Goal: Task Accomplishment & Management: Manage account settings

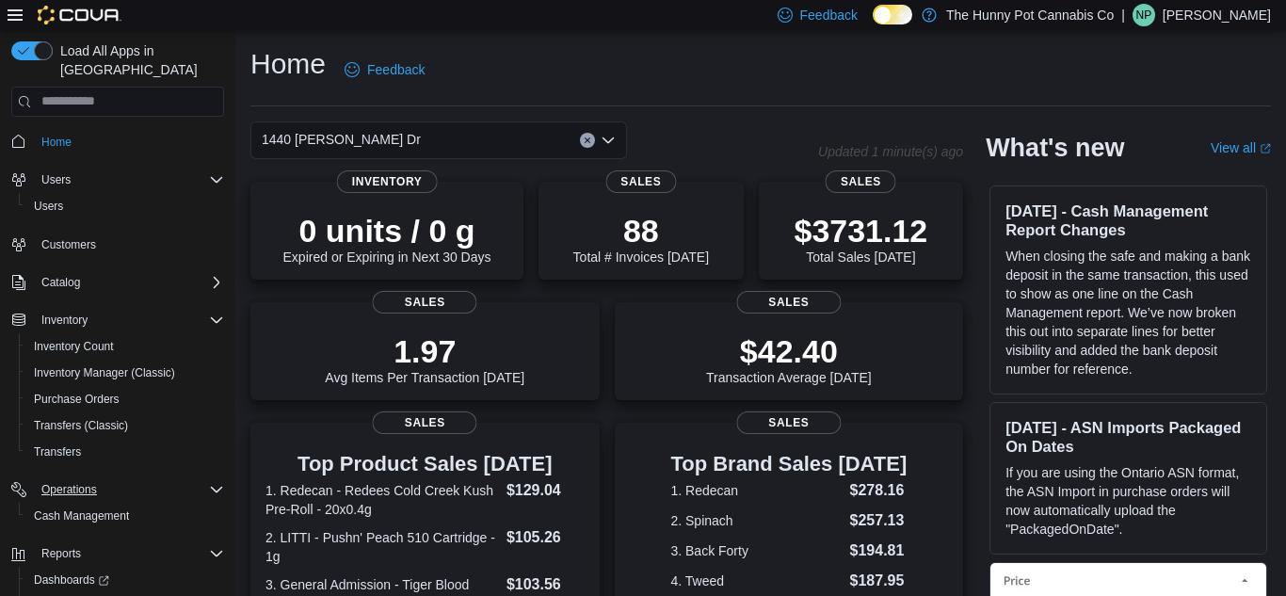
scroll to position [57, 0]
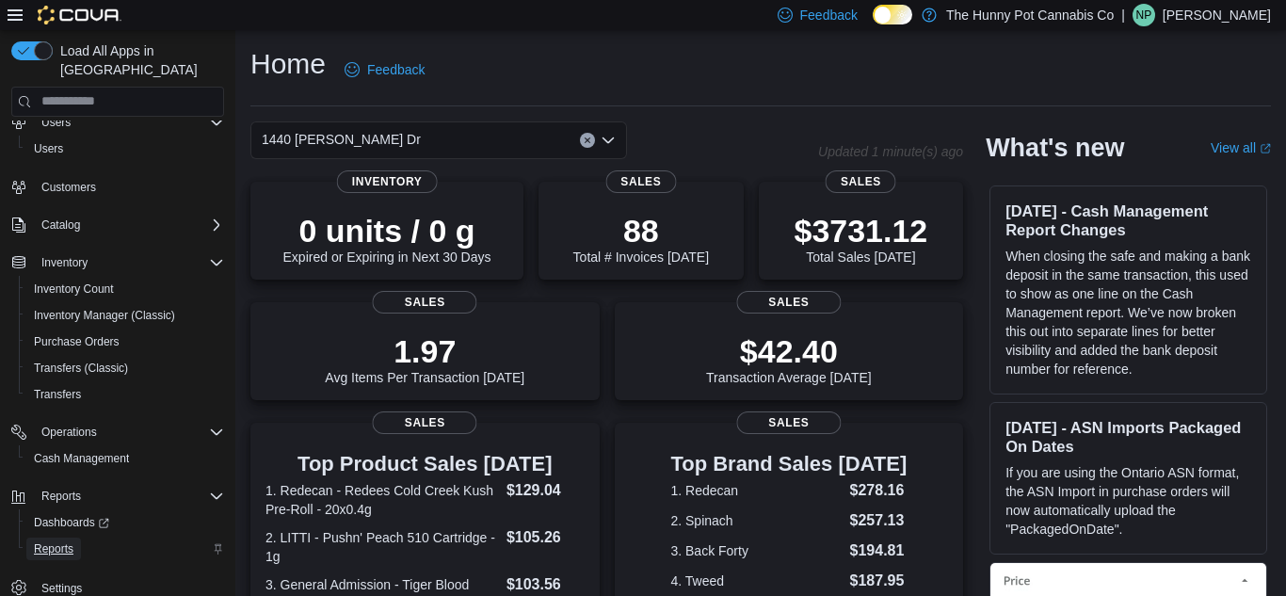
click at [56, 541] on span "Reports" at bounding box center [54, 548] width 40 height 15
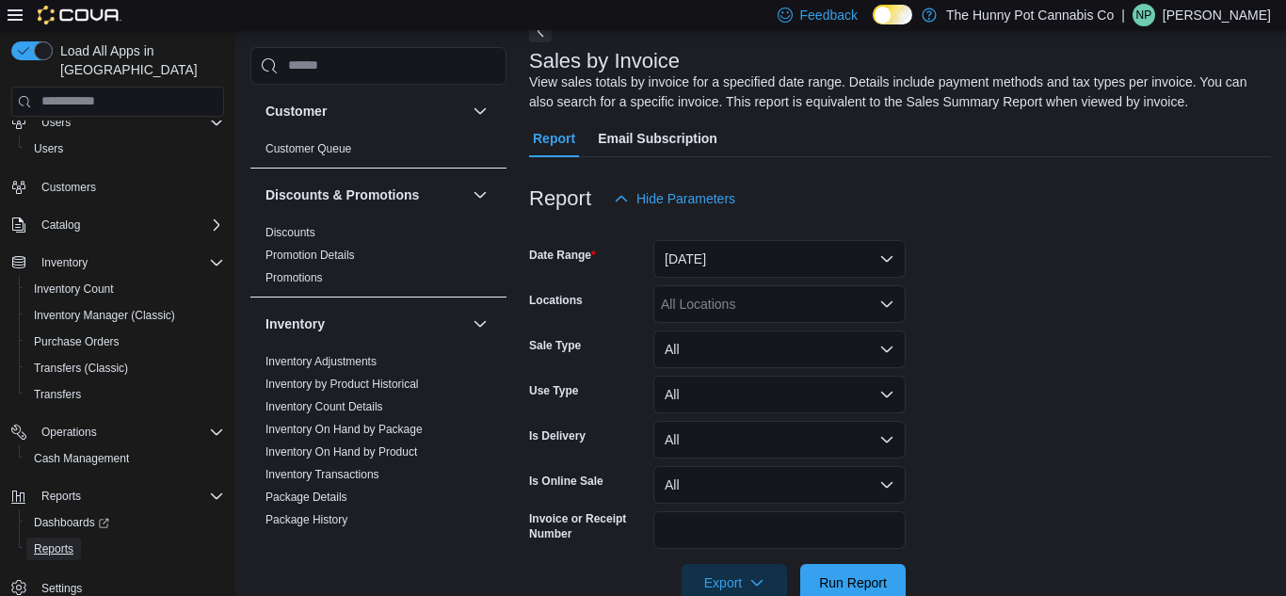
scroll to position [104, 0]
click at [714, 257] on button "Yesterday" at bounding box center [779, 257] width 252 height 38
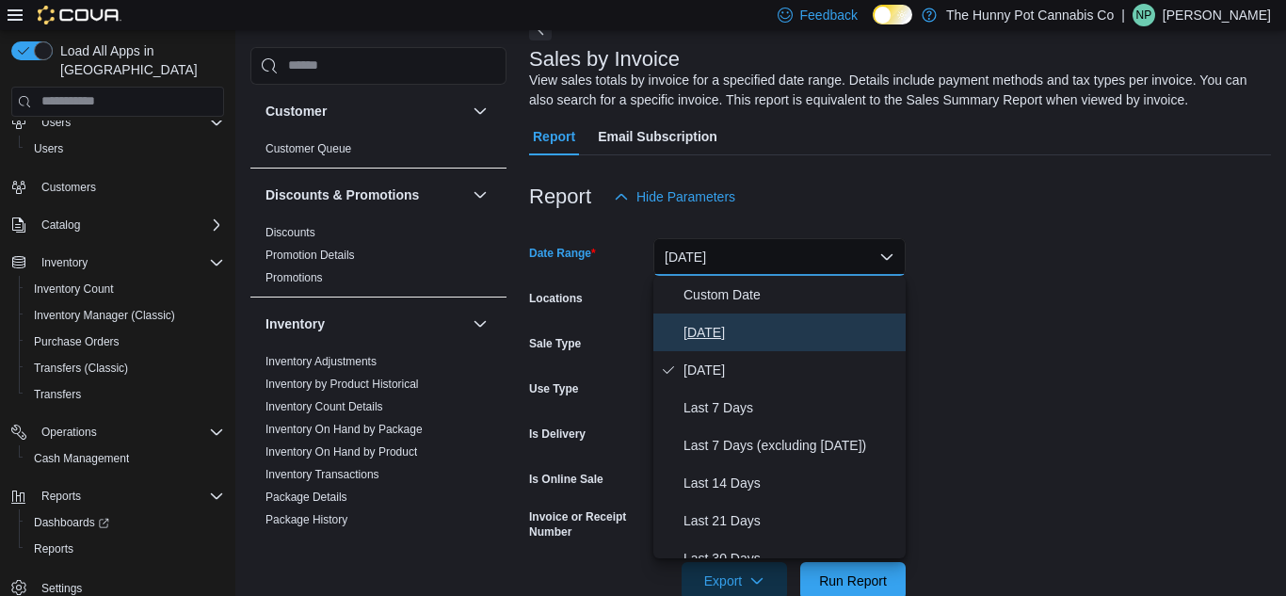
click at [700, 326] on span "Today" at bounding box center [790, 332] width 215 height 23
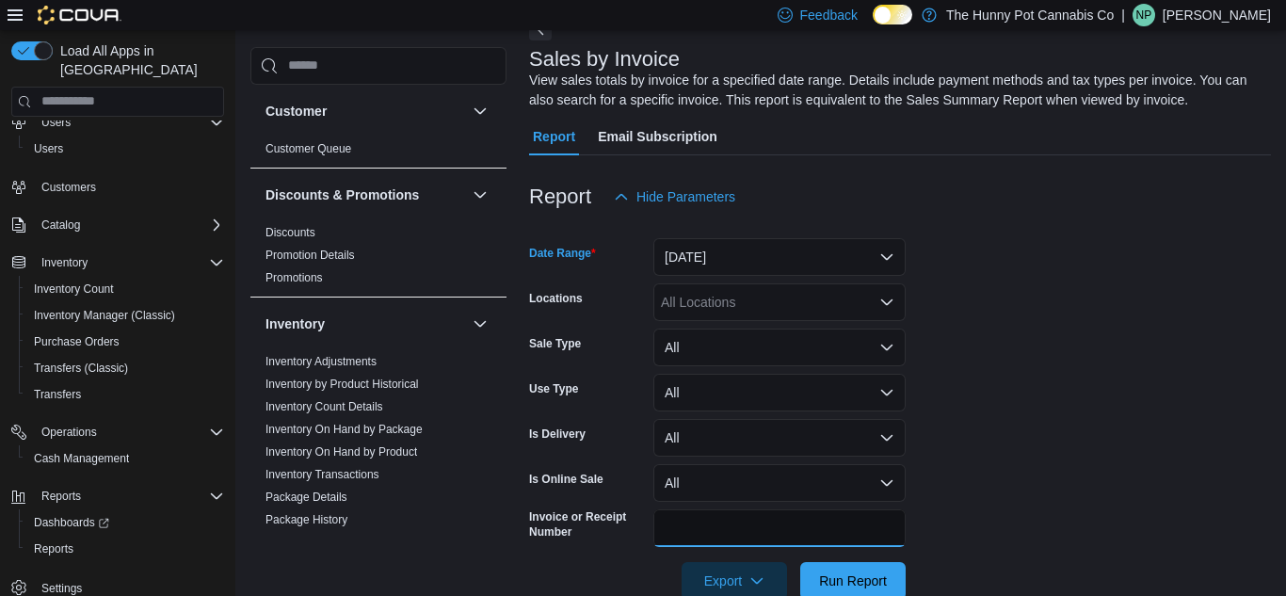
click at [681, 531] on input "Invoice or Receipt Number" at bounding box center [779, 528] width 252 height 38
type input "**********"
click at [800, 562] on button "Run Report" at bounding box center [852, 581] width 105 height 38
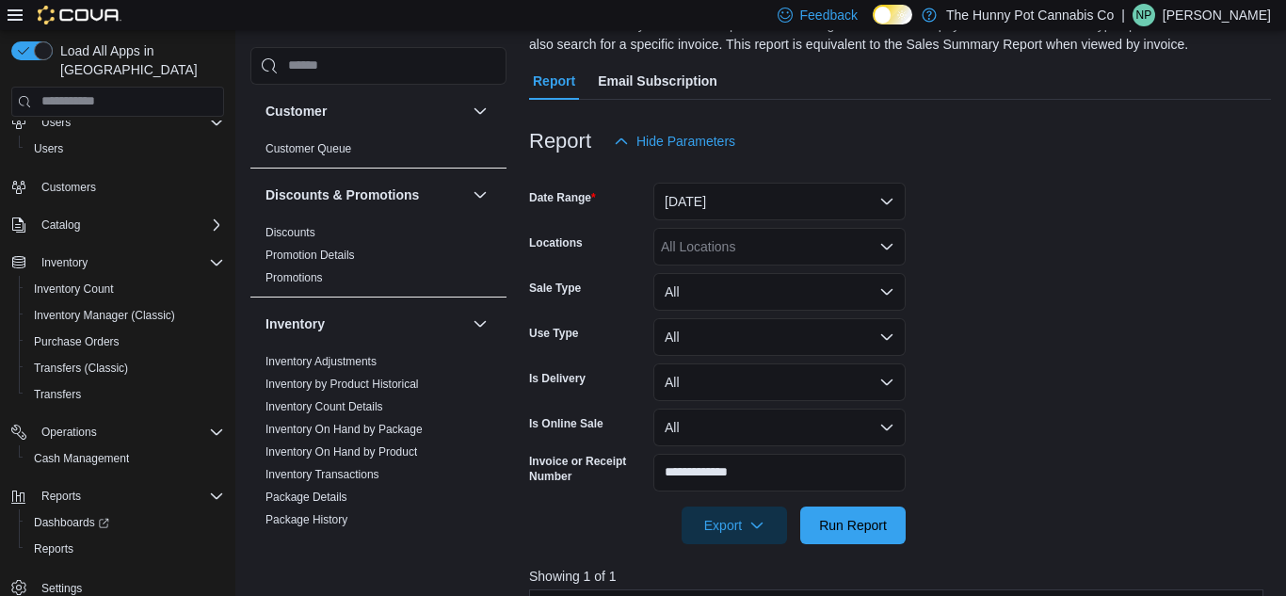
scroll to position [446, 0]
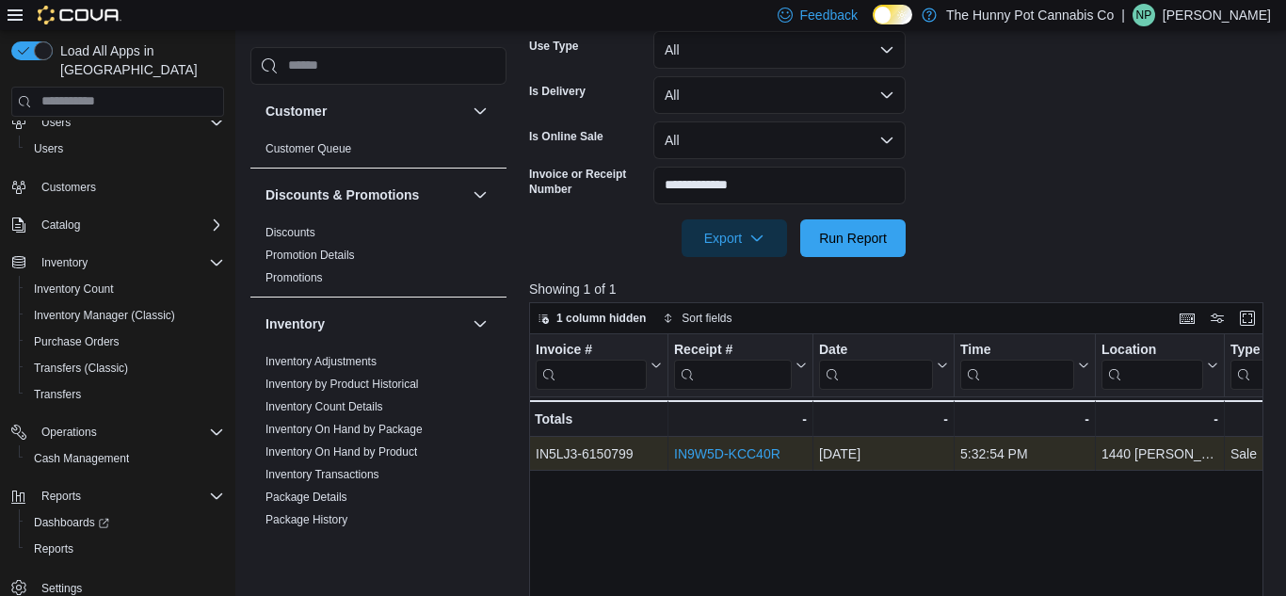
click at [734, 447] on link "IN9W5D-KCC40R" at bounding box center [727, 453] width 106 height 15
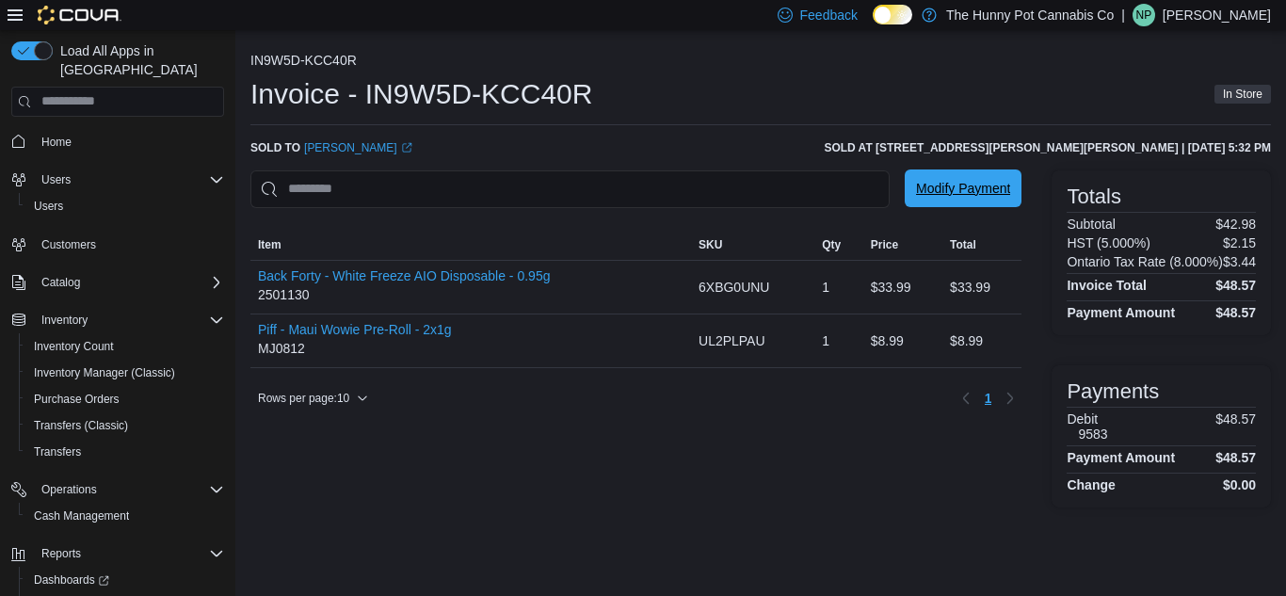
click at [946, 202] on span "Modify Payment" at bounding box center [963, 188] width 94 height 38
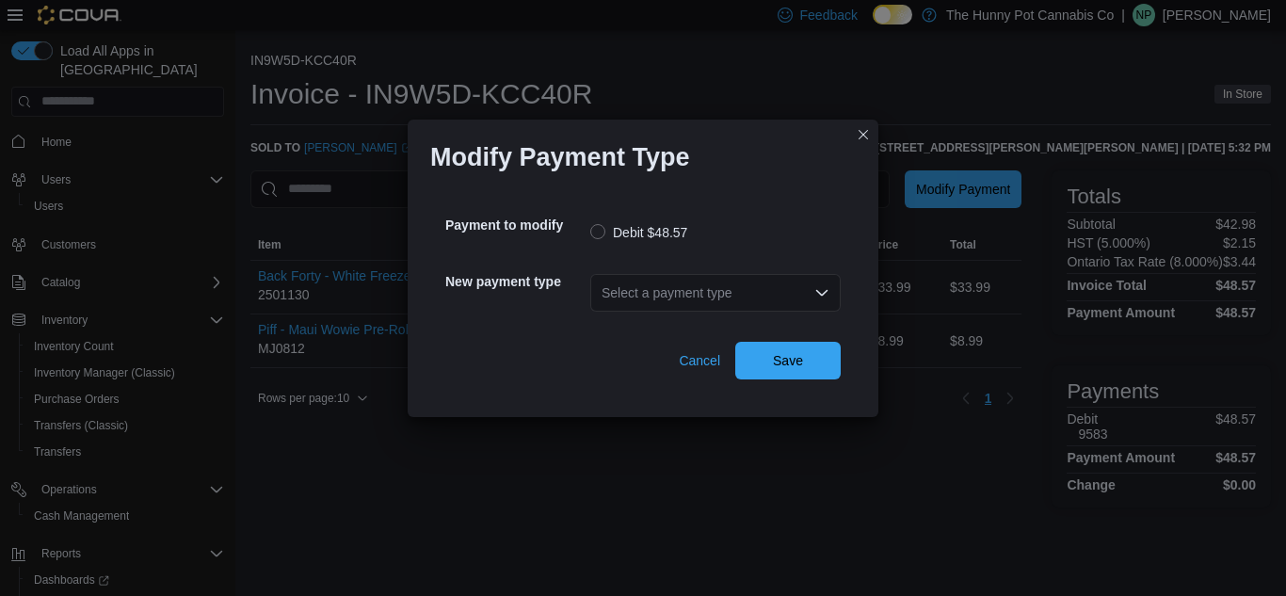
click at [721, 303] on div "Select a payment type" at bounding box center [715, 293] width 250 height 38
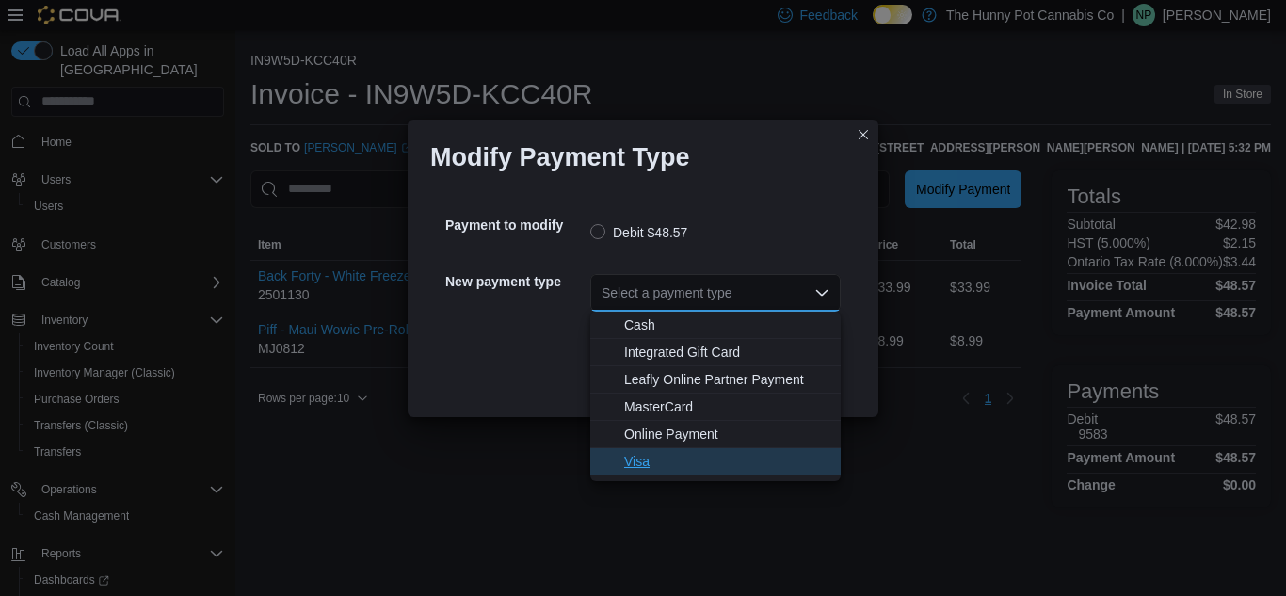
click at [648, 457] on span "Visa" at bounding box center [726, 461] width 205 height 19
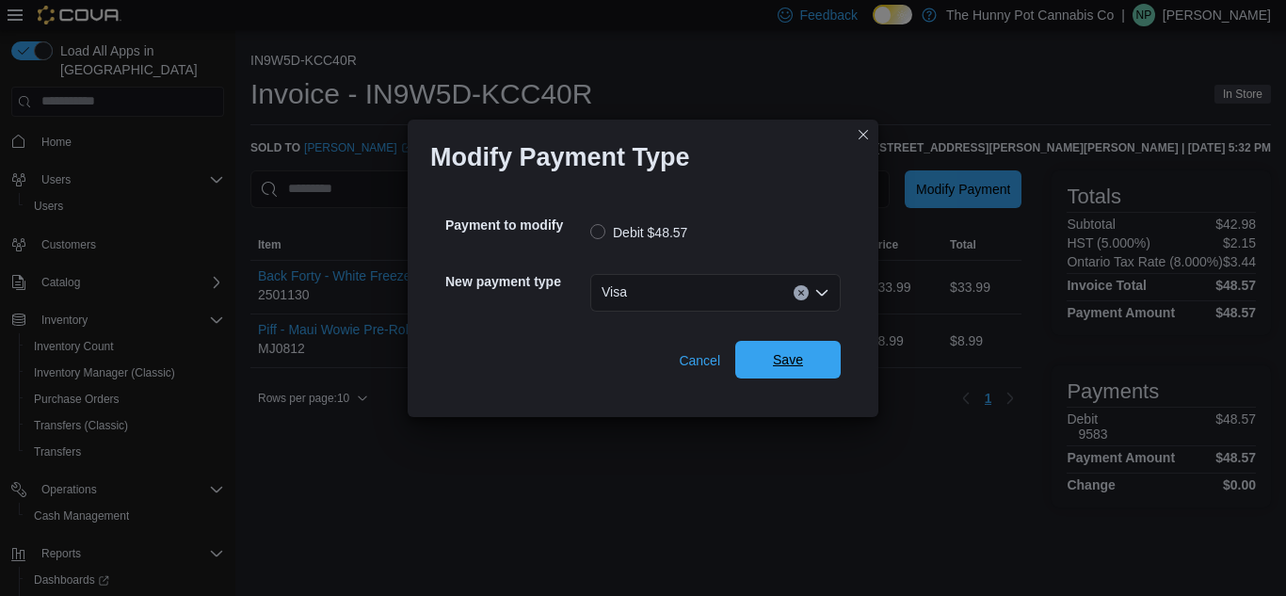
click at [779, 366] on span "Save" at bounding box center [788, 359] width 30 height 19
